Goal: Information Seeking & Learning: Find specific fact

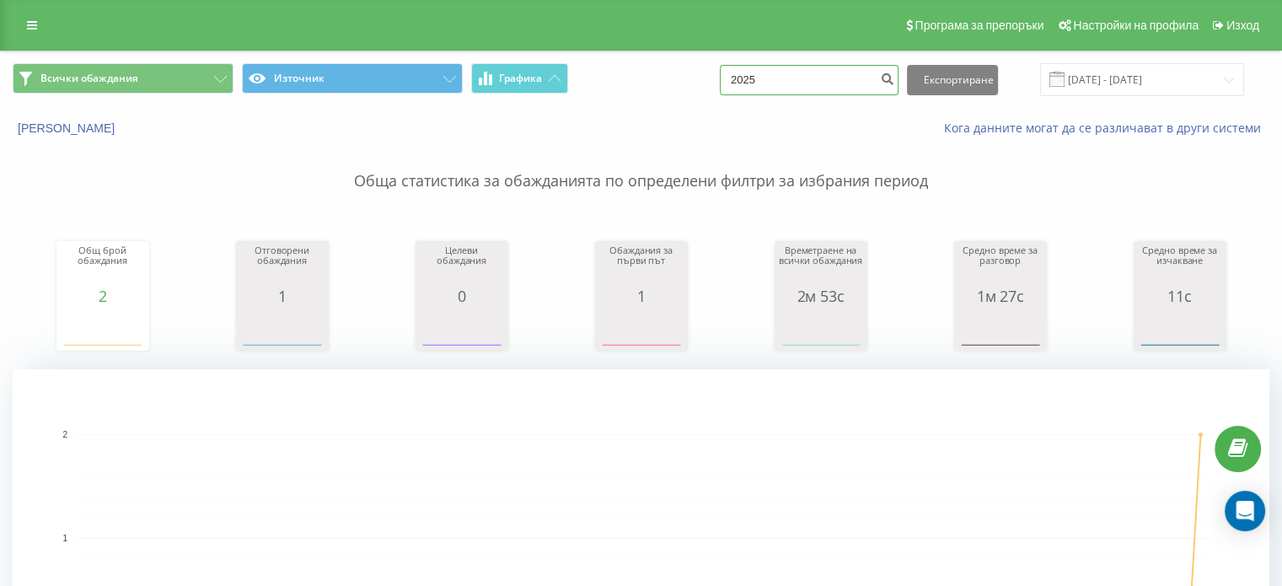
click at [815, 85] on input "2025" at bounding box center [809, 80] width 179 height 30
type input "2"
type input "2005"
click at [894, 78] on icon "submit" at bounding box center [887, 77] width 14 height 10
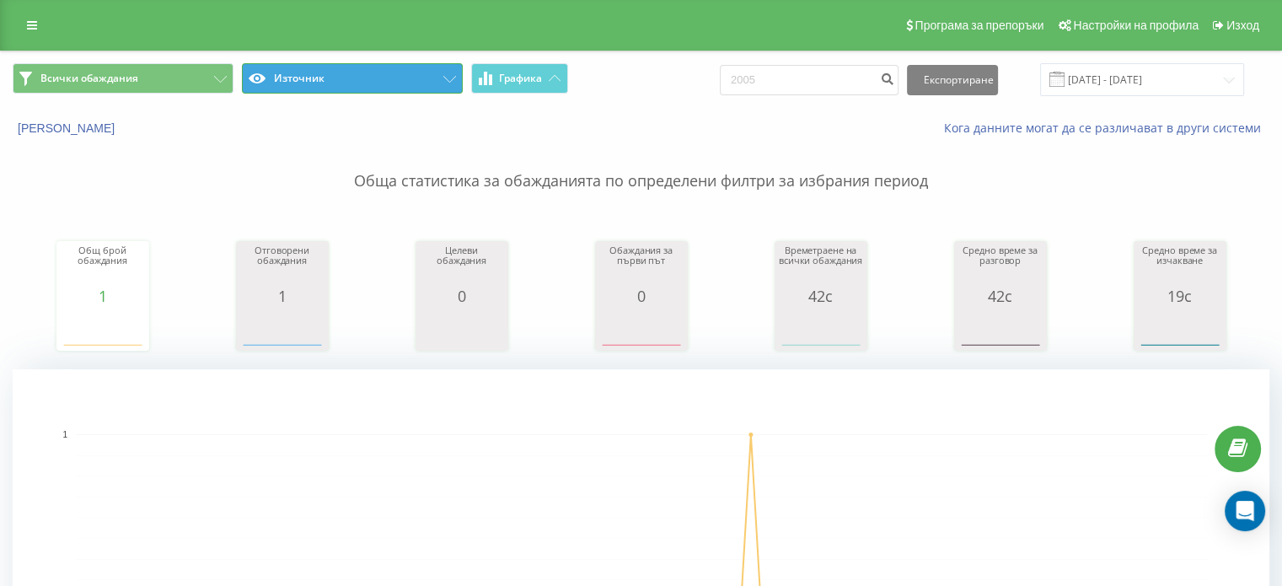
click at [452, 78] on icon at bounding box center [449, 79] width 13 height 7
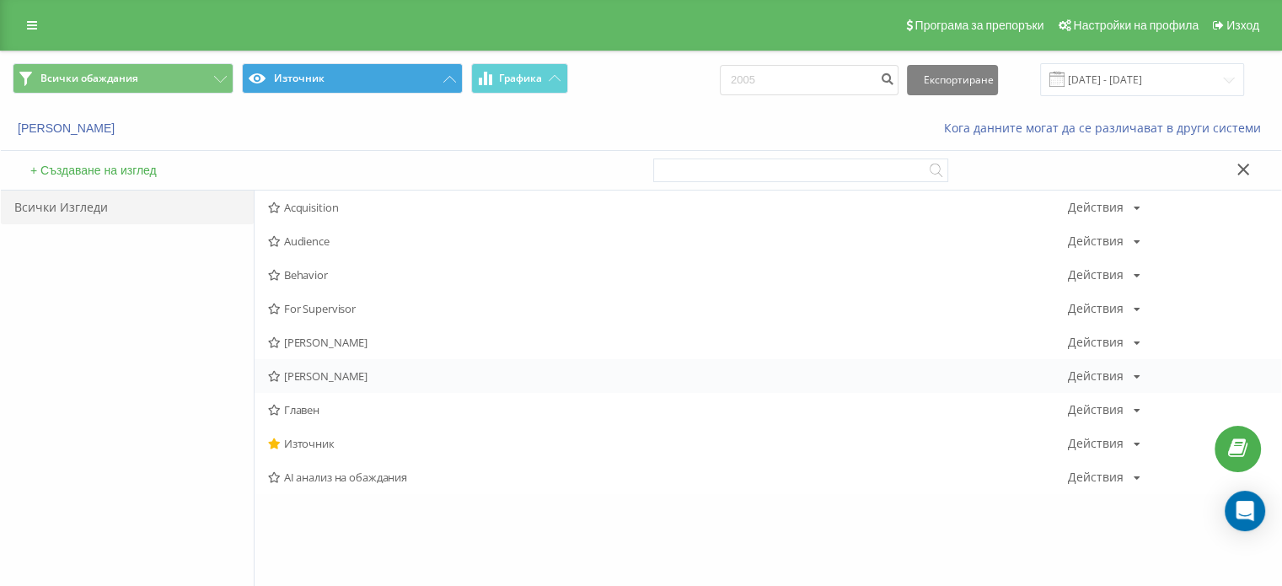
click at [349, 380] on span "Алексей" at bounding box center [668, 376] width 800 height 12
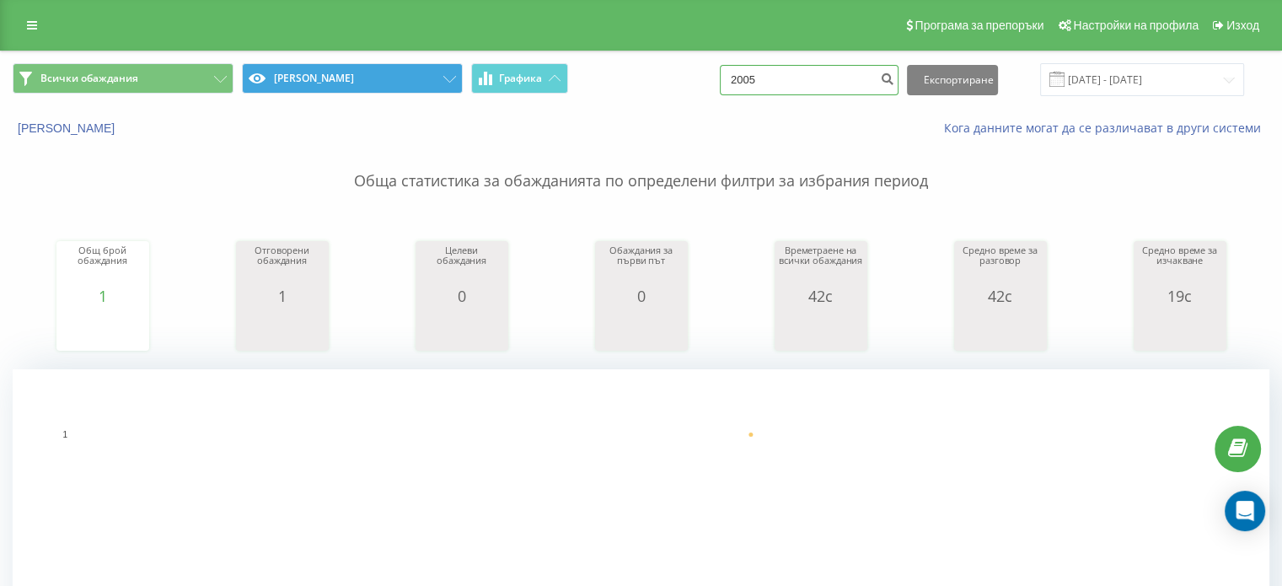
drag, startPoint x: 786, startPoint y: 72, endPoint x: 748, endPoint y: 69, distance: 38.1
click at [748, 69] on input "2005" at bounding box center [809, 80] width 179 height 30
type input "5965"
click at [894, 75] on icon "submit" at bounding box center [887, 77] width 14 height 10
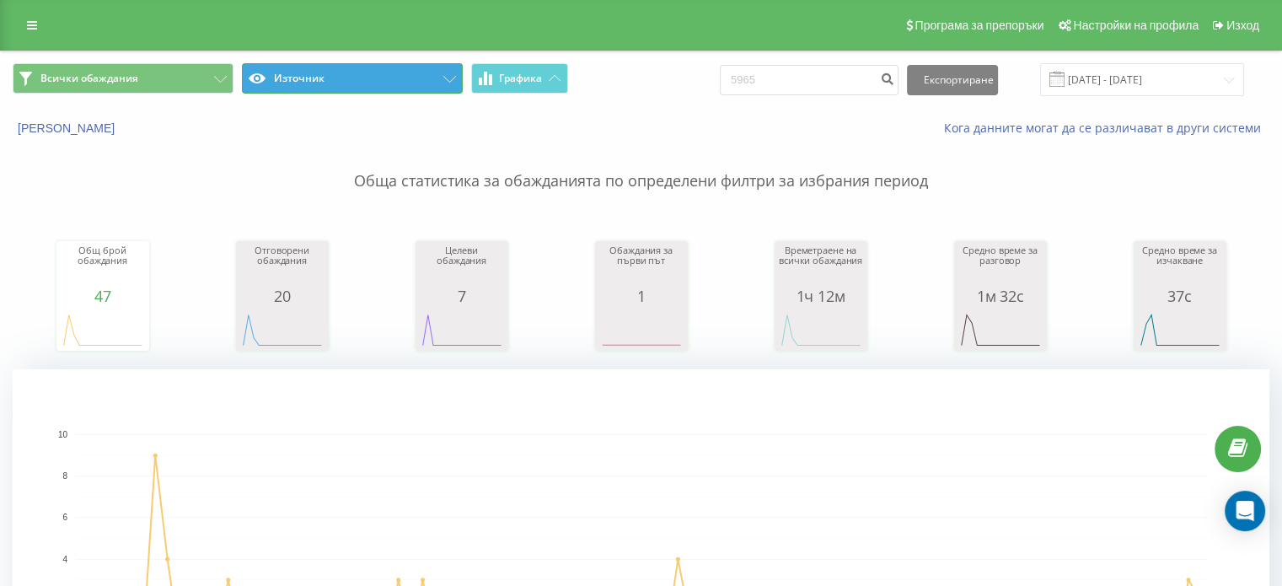
click at [449, 72] on button "Източник" at bounding box center [352, 78] width 221 height 30
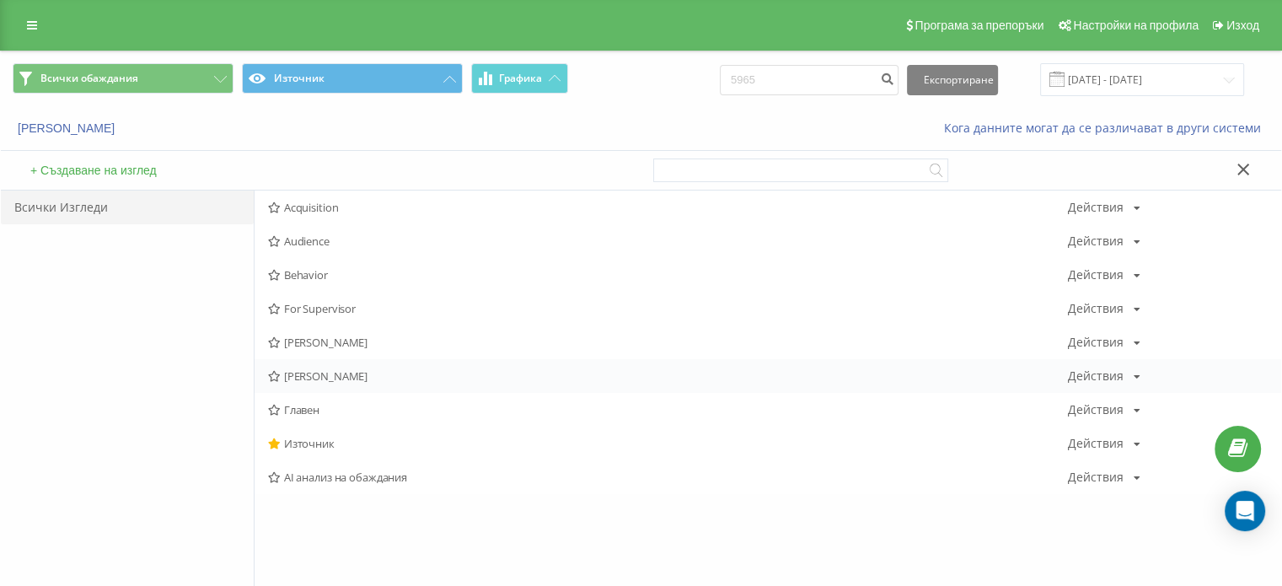
click at [319, 379] on span "[PERSON_NAME]" at bounding box center [668, 376] width 800 height 12
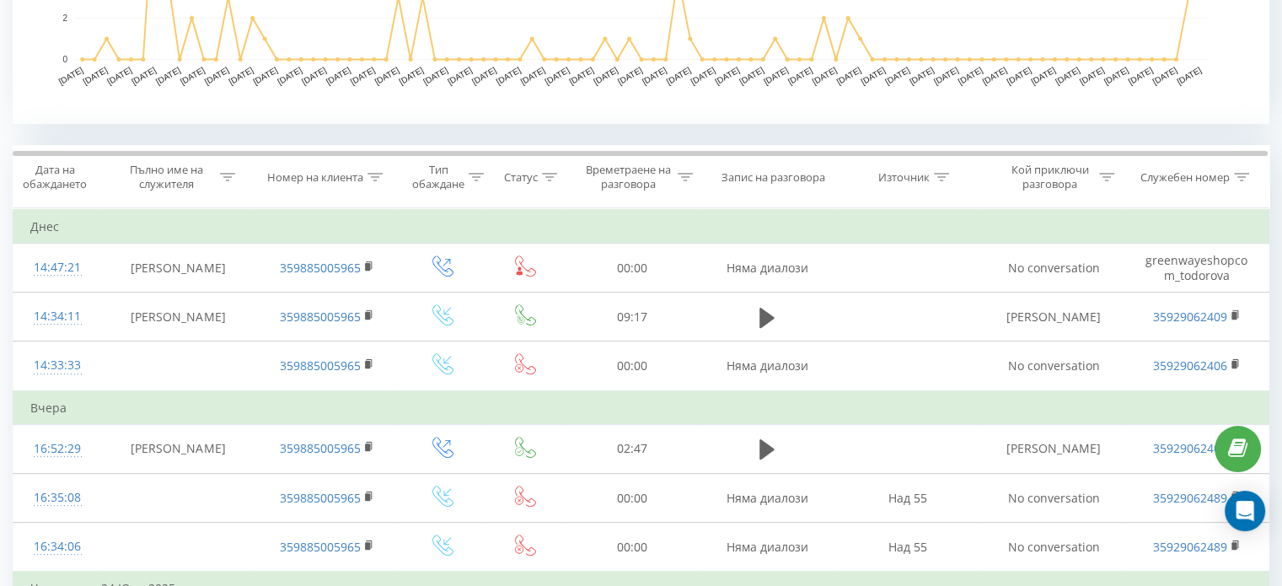
scroll to position [590, 0]
